Goal: Complete application form: Complete application form

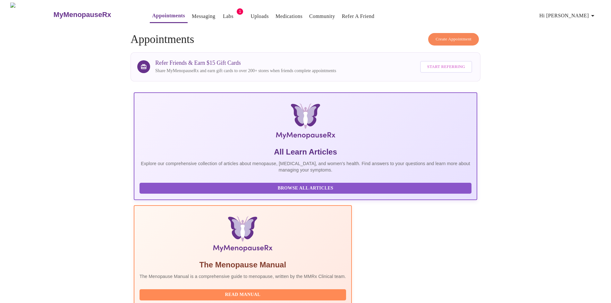
scroll to position [64, 0]
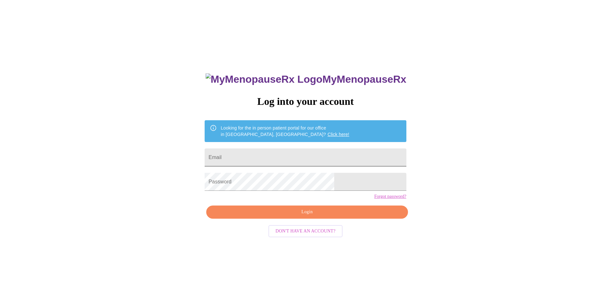
scroll to position [6, 0]
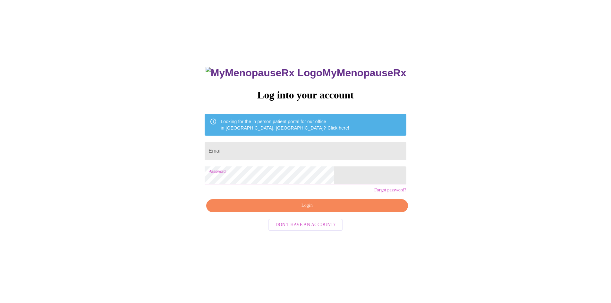
click at [294, 142] on input "Email" at bounding box center [305, 151] width 201 height 18
type input "[PERSON_NAME][EMAIL_ADDRESS][DOMAIN_NAME]"
click at [314, 210] on span "Login" at bounding box center [307, 206] width 187 height 8
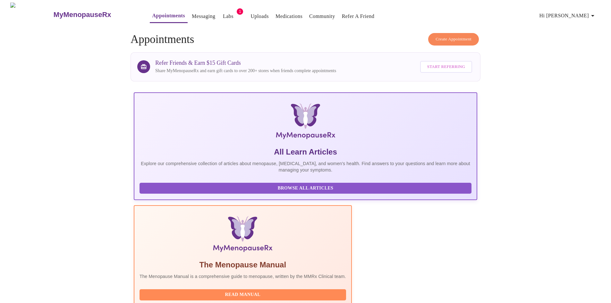
click at [251, 14] on link "Uploads" at bounding box center [260, 16] width 18 height 9
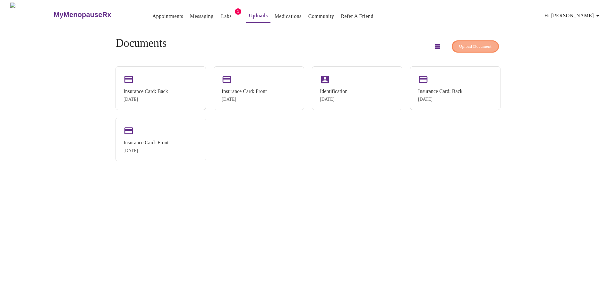
click at [459, 43] on span "Upload Document" at bounding box center [475, 46] width 32 height 7
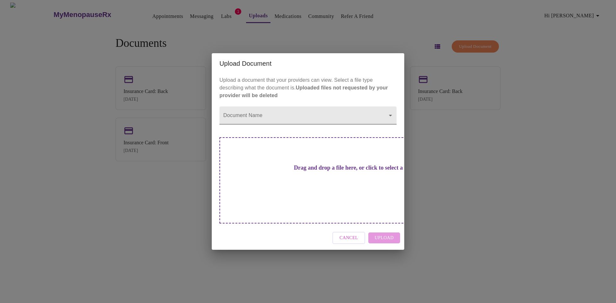
click at [255, 126] on body "MyMenopauseRx Appointments Messaging Labs 1 Uploads Medications Community Refer…" at bounding box center [308, 154] width 611 height 303
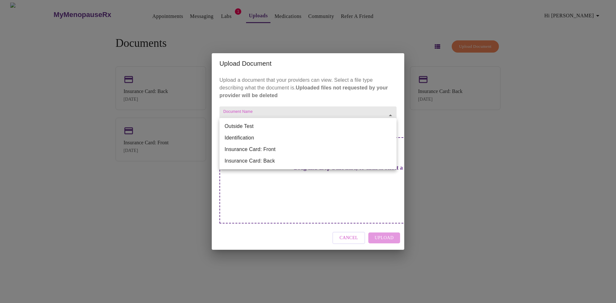
click at [232, 124] on li "Outside Test" at bounding box center [307, 127] width 177 height 12
type input "Outside Test"
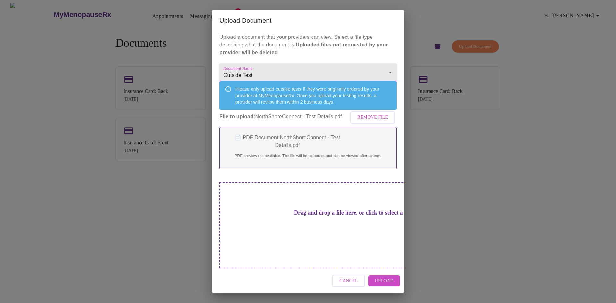
click at [384, 277] on span "Upload" at bounding box center [384, 281] width 19 height 8
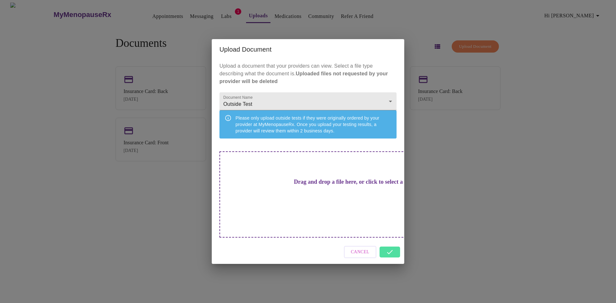
click at [496, 127] on div "Upload Document Upload a document that your providers can view. Select a file t…" at bounding box center [308, 151] width 616 height 303
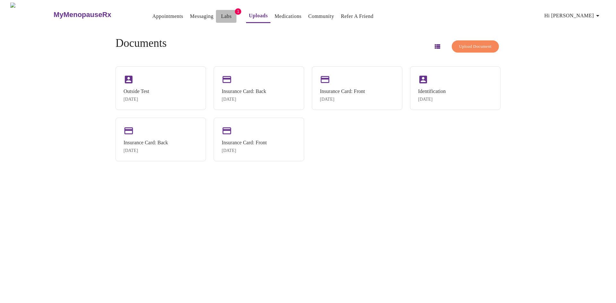
click at [221, 13] on link "Labs" at bounding box center [226, 16] width 11 height 9
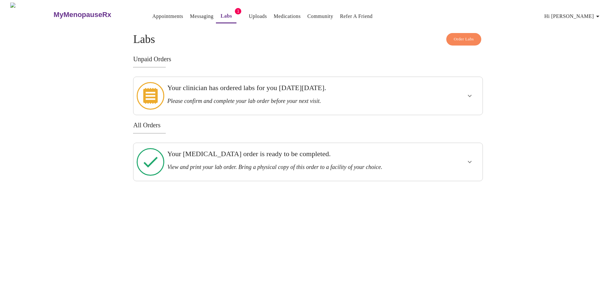
click at [156, 12] on link "Appointments" at bounding box center [167, 16] width 31 height 9
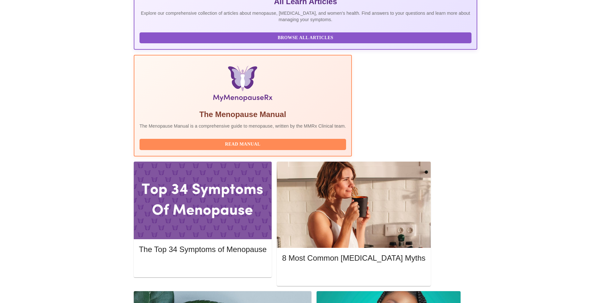
scroll to position [160, 0]
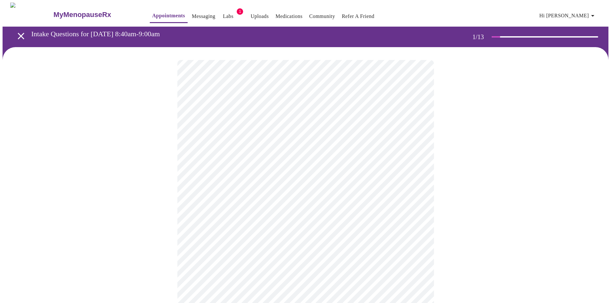
click at [286, 139] on body "MyMenopauseRx Appointments Messaging Labs 1 Uploads Medications Community Refer…" at bounding box center [306, 296] width 606 height 586
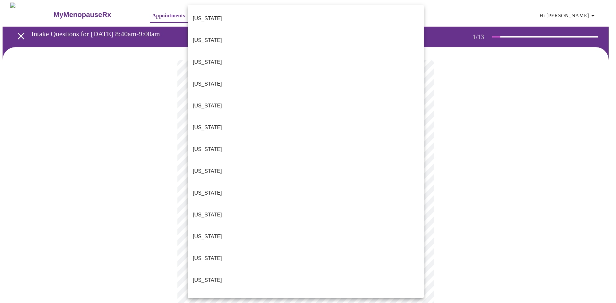
click at [235, 269] on li "[US_STATE]" at bounding box center [306, 280] width 236 height 22
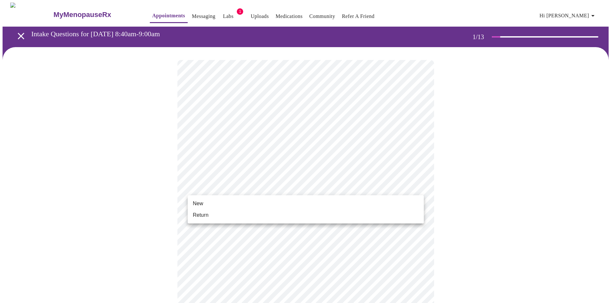
click at [233, 187] on body "MyMenopauseRx Appointments Messaging Labs 1 Uploads Medications Community Refer…" at bounding box center [308, 294] width 611 height 582
click at [221, 216] on li "Return" at bounding box center [306, 215] width 236 height 12
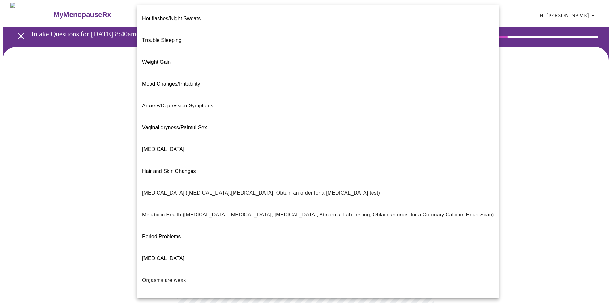
click at [306, 132] on body "MyMenopauseRx Appointments Messaging Labs 1 Uploads Medications Community Refer…" at bounding box center [308, 196] width 611 height 386
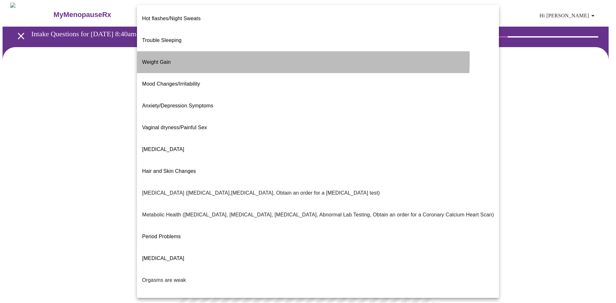
click at [159, 59] on span "Weight Gain" at bounding box center [156, 61] width 29 height 5
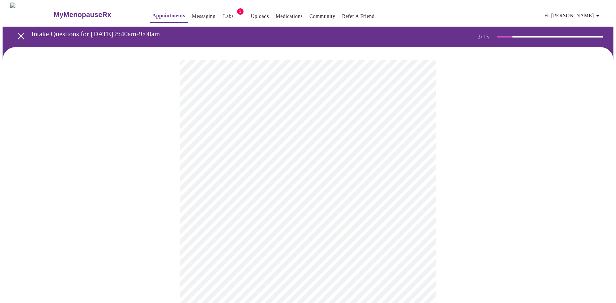
click at [231, 200] on body "MyMenopauseRx Appointments Messaging Labs 1 Uploads Medications Community Refer…" at bounding box center [308, 194] width 611 height 382
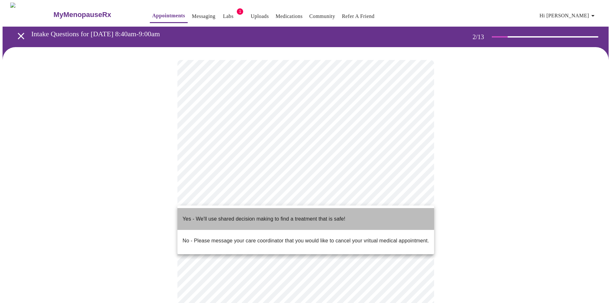
click at [239, 218] on span "Yes - We'll use shared decision making to find a treatment that is safe!" at bounding box center [264, 219] width 163 height 18
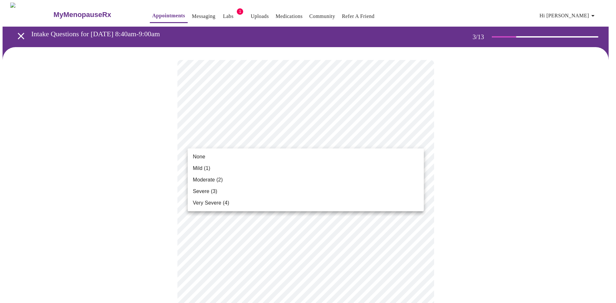
click at [228, 156] on li "None" at bounding box center [306, 157] width 236 height 12
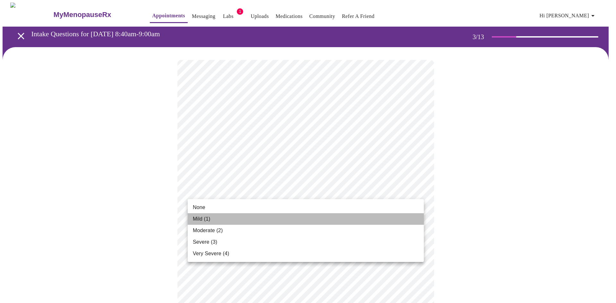
click at [211, 217] on li "Mild (1)" at bounding box center [306, 219] width 236 height 12
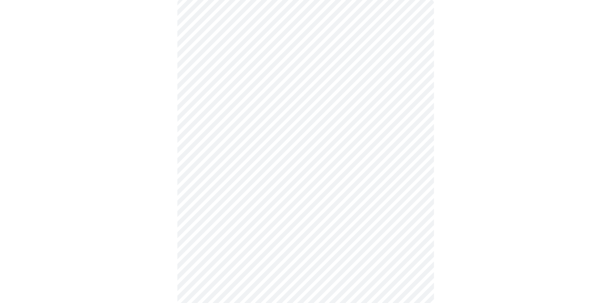
scroll to position [64, 0]
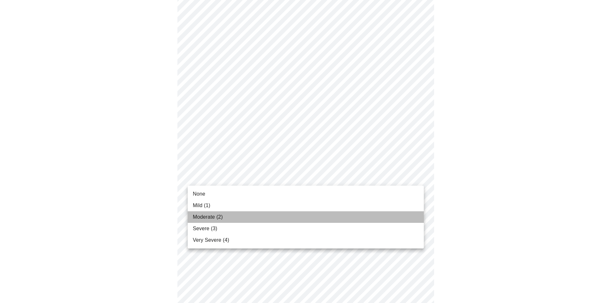
click at [219, 217] on span "Moderate (2)" at bounding box center [208, 217] width 30 height 8
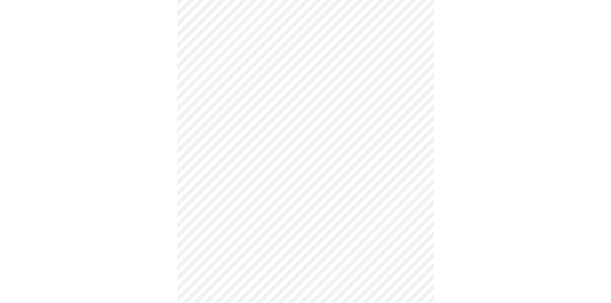
scroll to position [128, 0]
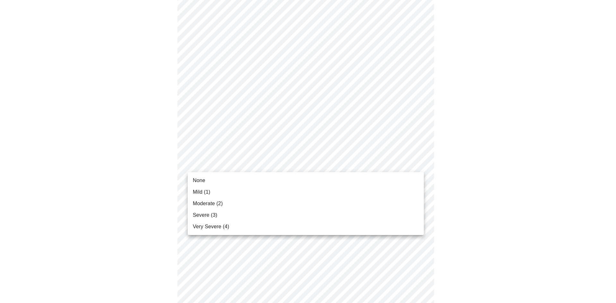
click at [225, 165] on body "MyMenopauseRx Appointments Messaging Labs 1 Uploads Medications Community Refer…" at bounding box center [308, 287] width 611 height 826
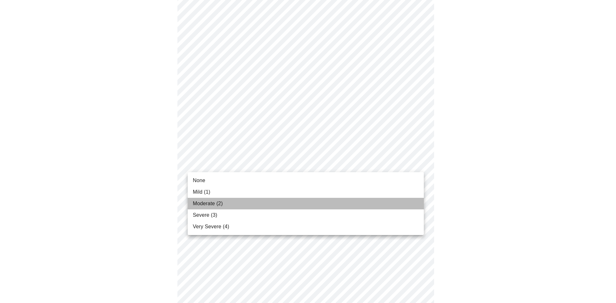
click at [217, 204] on span "Moderate (2)" at bounding box center [208, 204] width 30 height 8
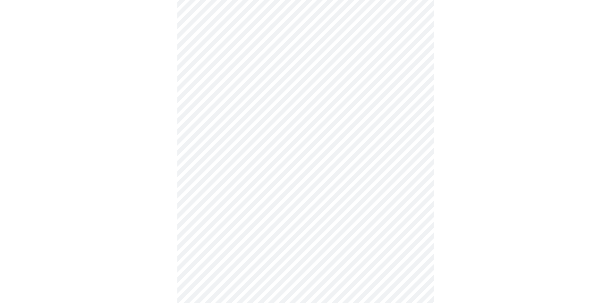
scroll to position [160, 0]
click at [220, 177] on body "MyMenopauseRx Appointments Messaging Labs 1 Uploads Medications Community Refer…" at bounding box center [306, 250] width 606 height 817
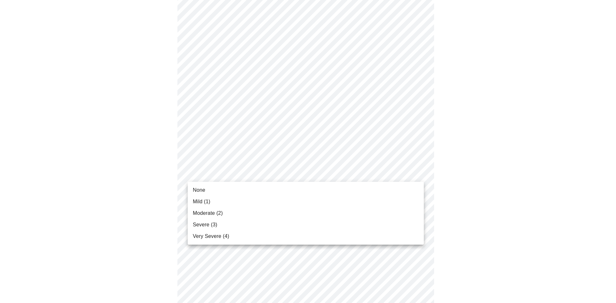
click at [215, 222] on span "Severe (3)" at bounding box center [205, 225] width 24 height 8
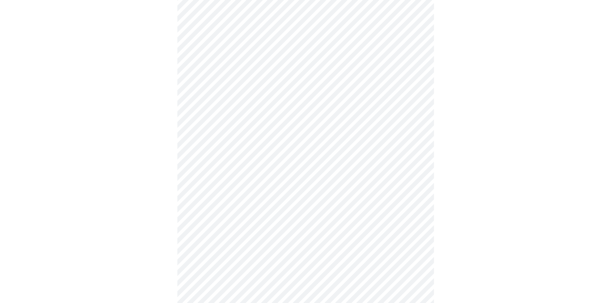
scroll to position [192, 0]
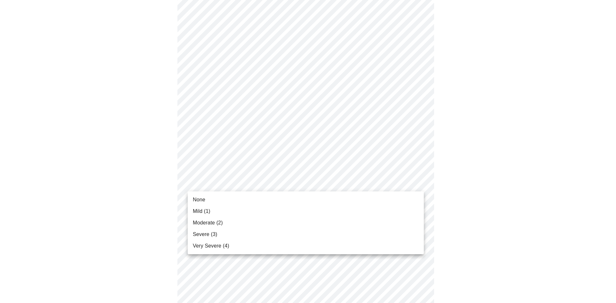
click at [219, 184] on body "MyMenopauseRx Appointments Messaging Labs 1 Uploads Medications Community Refer…" at bounding box center [308, 214] width 611 height 808
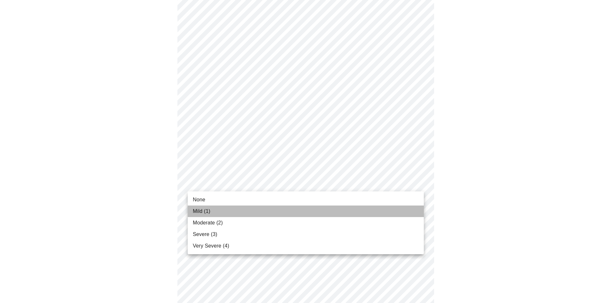
click at [209, 214] on span "Mild (1)" at bounding box center [202, 212] width 18 height 8
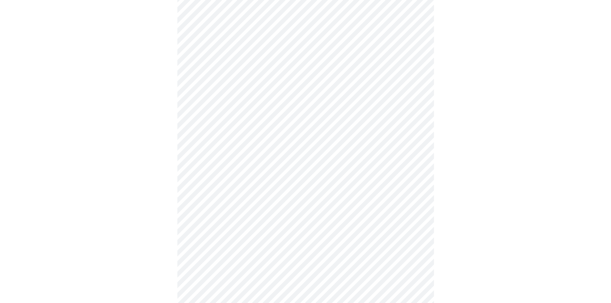
scroll to position [257, 0]
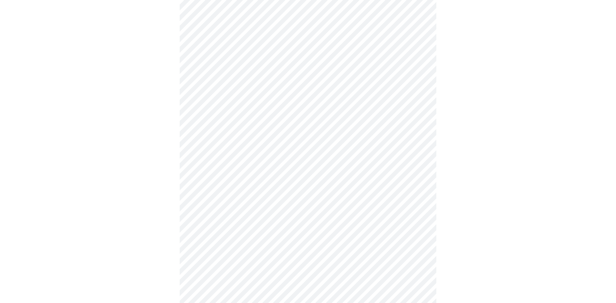
click at [224, 171] on body "MyMenopauseRx Appointments Messaging Labs 1 Uploads Medications Community Refer…" at bounding box center [308, 145] width 611 height 799
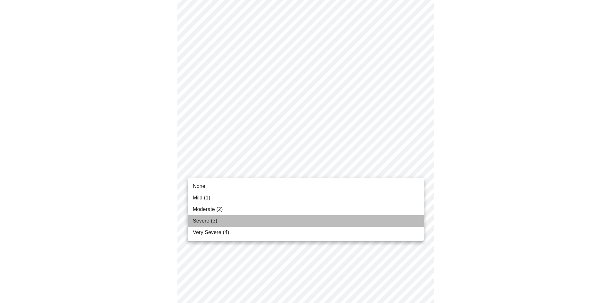
click at [203, 220] on span "Severe (3)" at bounding box center [205, 221] width 24 height 8
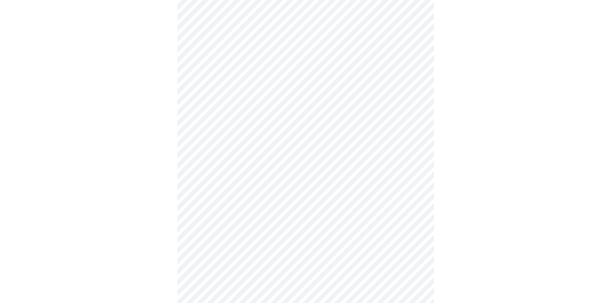
scroll to position [289, 0]
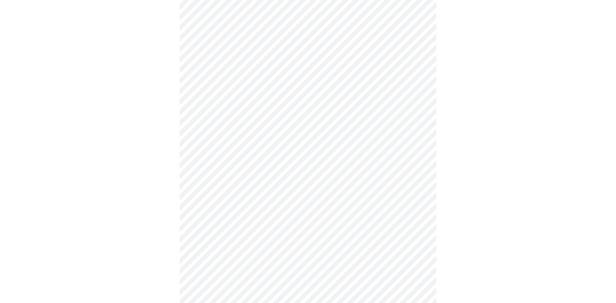
click at [217, 186] on body "MyMenopauseRx Appointments Messaging Labs 1 Uploads Medications Community Refer…" at bounding box center [308, 109] width 611 height 790
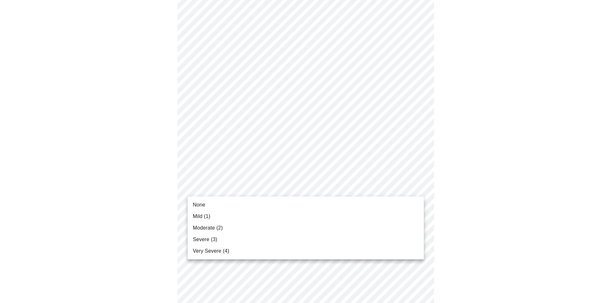
click at [212, 214] on li "Mild (1)" at bounding box center [306, 217] width 236 height 12
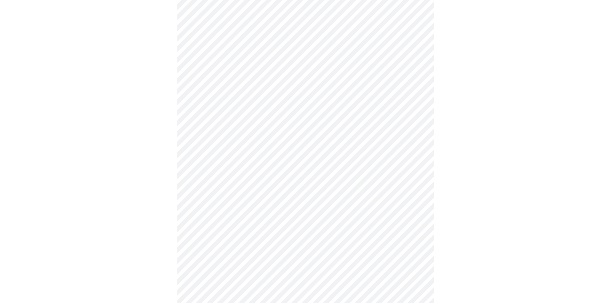
scroll to position [321, 0]
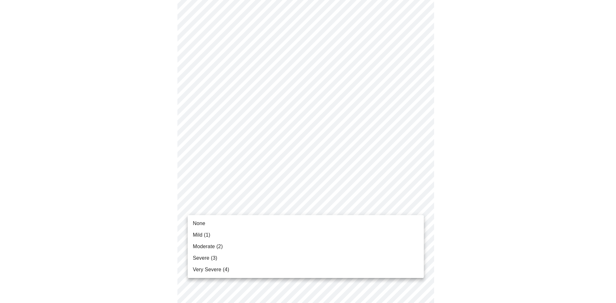
click at [212, 208] on body "MyMenopauseRx Appointments Messaging Labs 1 Uploads Medications Community Refer…" at bounding box center [308, 72] width 611 height 781
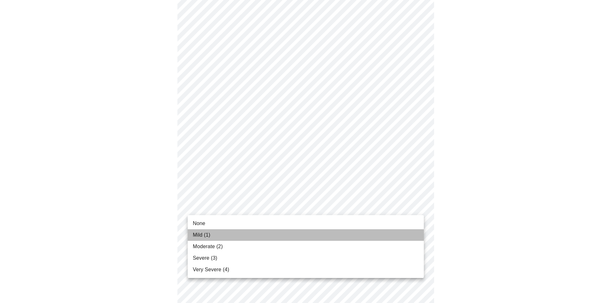
click at [206, 232] on span "Mild (1)" at bounding box center [202, 235] width 18 height 8
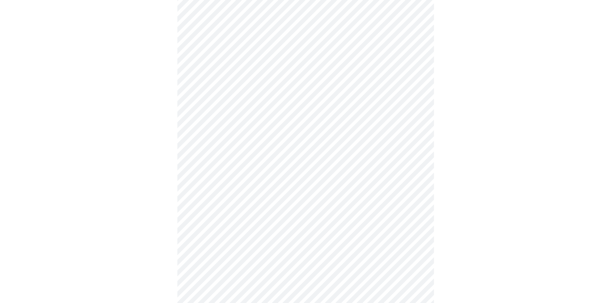
scroll to position [385, 0]
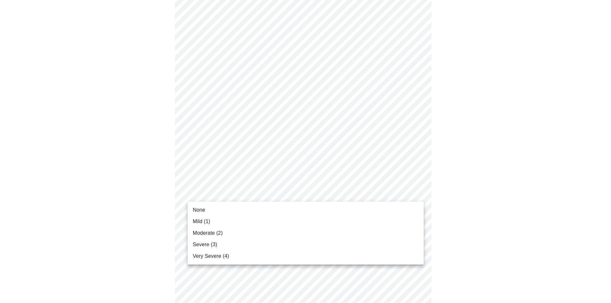
click at [211, 196] on body "MyMenopauseRx Appointments Messaging Labs 1 Uploads Medications Community Refer…" at bounding box center [306, 4] width 606 height 772
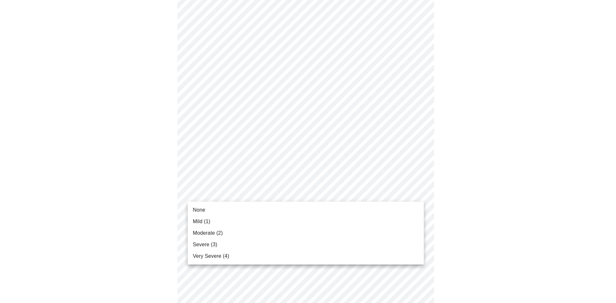
click at [209, 212] on li "None" at bounding box center [306, 210] width 236 height 12
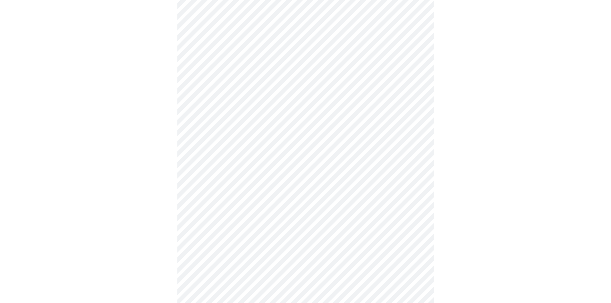
scroll to position [417, 0]
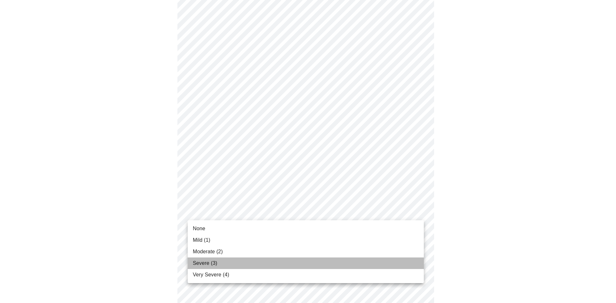
click at [207, 260] on span "Severe (3)" at bounding box center [205, 264] width 24 height 8
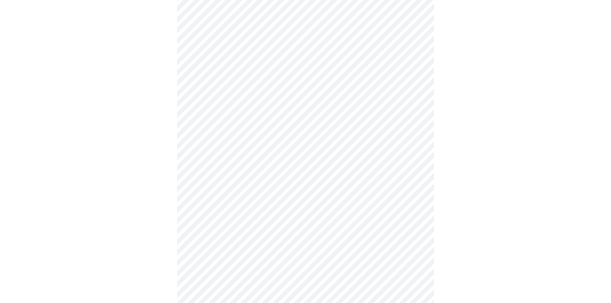
scroll to position [192, 0]
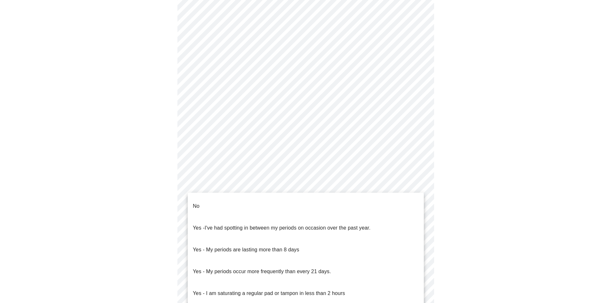
click at [283, 203] on body "MyMenopauseRx Appointments Messaging Labs 1 Uploads Medications Community Refer…" at bounding box center [308, 126] width 611 height 633
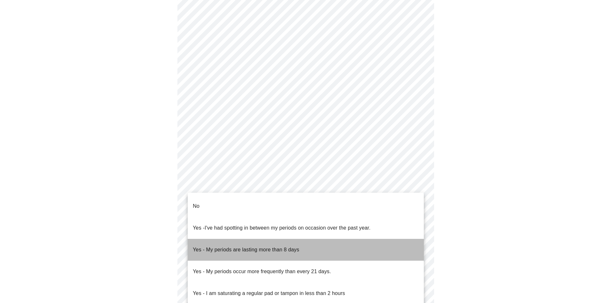
click at [281, 241] on span "Yes - My periods are lasting more than 8 days" at bounding box center [246, 250] width 107 height 18
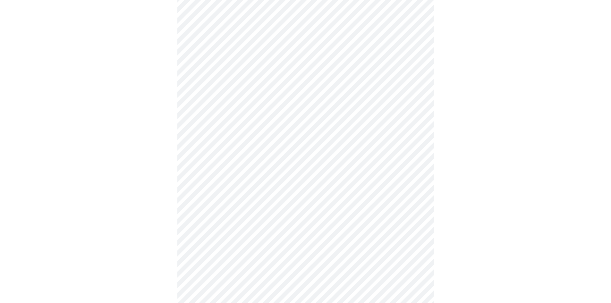
scroll to position [257, 0]
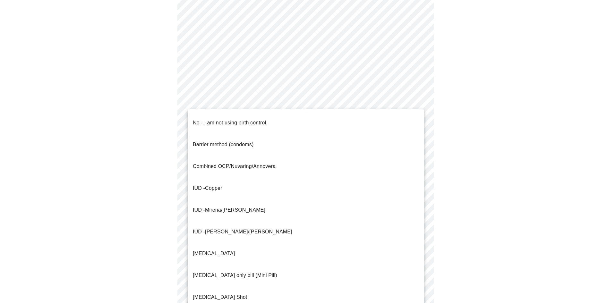
click at [255, 183] on body "MyMenopauseRx Appointments Messaging Labs 1 Uploads Medications Community Refer…" at bounding box center [308, 60] width 611 height 629
click at [216, 122] on span "No - I am not using birth control." at bounding box center [230, 123] width 75 height 18
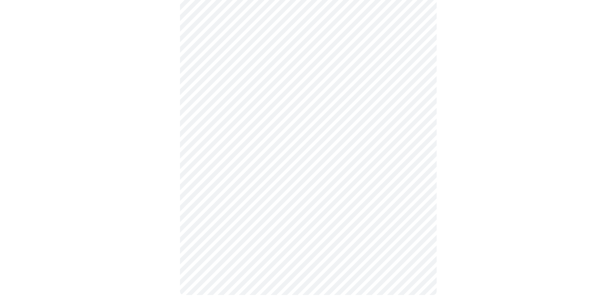
scroll to position [322, 0]
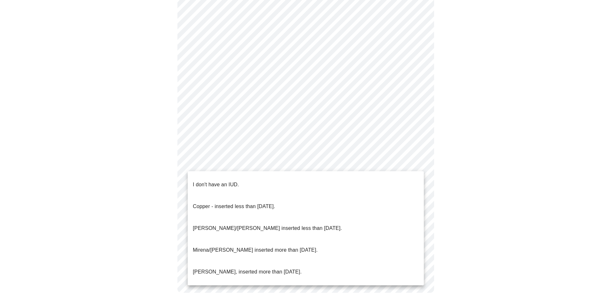
click at [223, 181] on p "I don't have an IUD." at bounding box center [216, 185] width 46 height 8
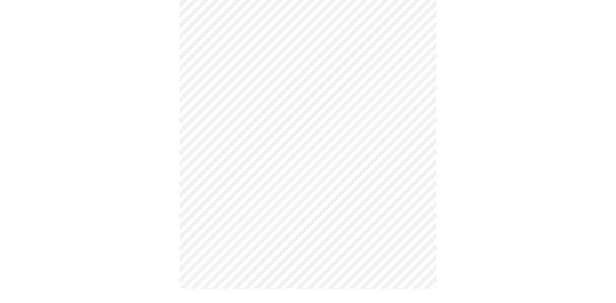
scroll to position [319, 0]
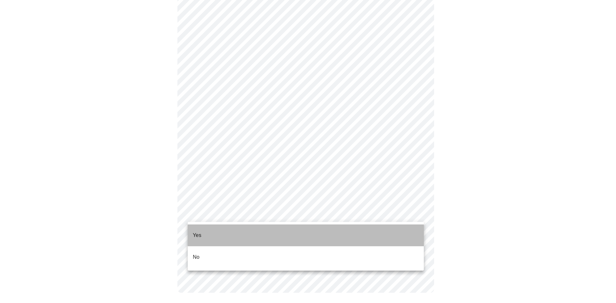
click at [210, 234] on li "Yes" at bounding box center [306, 236] width 236 height 22
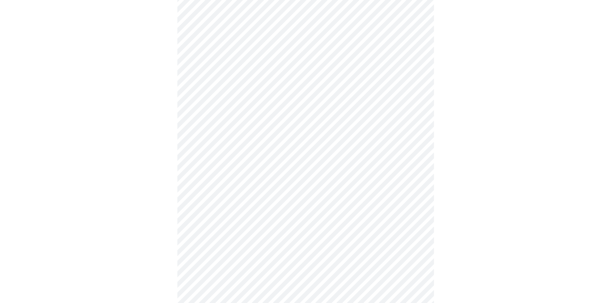
scroll to position [1540, 0]
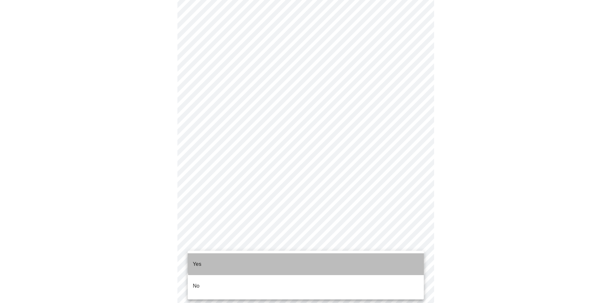
click at [308, 255] on li "Yes" at bounding box center [306, 264] width 236 height 22
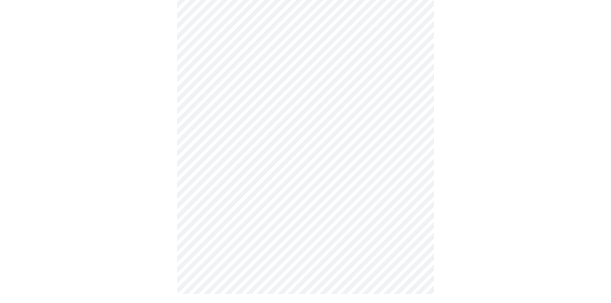
scroll to position [239, 0]
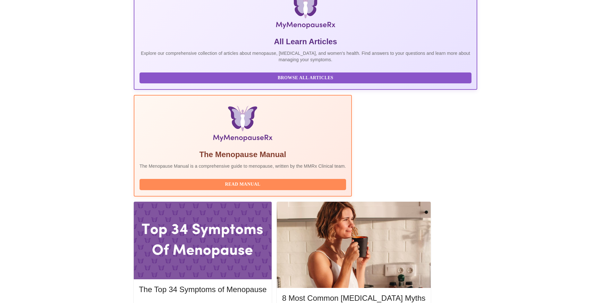
scroll to position [128, 0]
